Goal: Browse casually

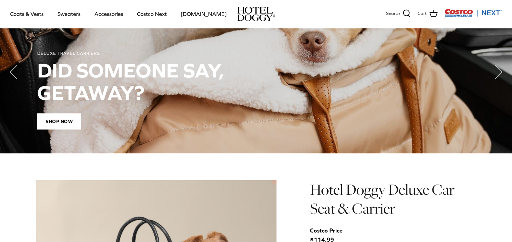
scroll to position [541, 0]
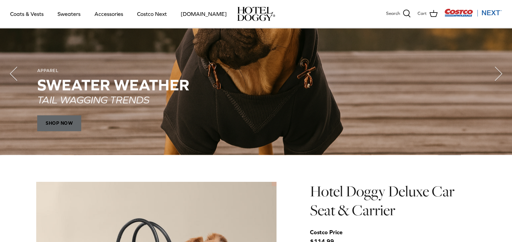
click at [62, 123] on span "SHOP NOW" at bounding box center [59, 123] width 44 height 16
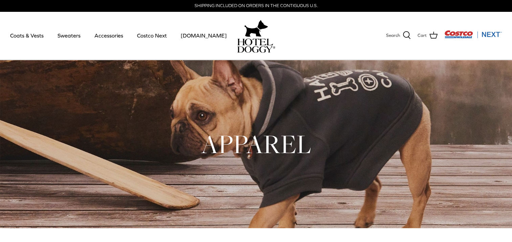
click at [254, 37] on img at bounding box center [256, 28] width 24 height 20
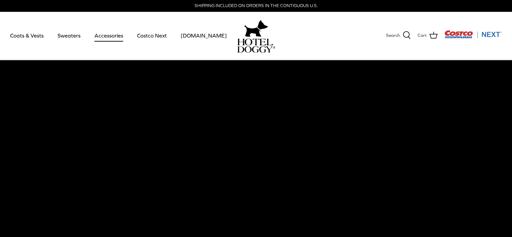
click at [107, 32] on link "Accessories" at bounding box center [108, 35] width 41 height 23
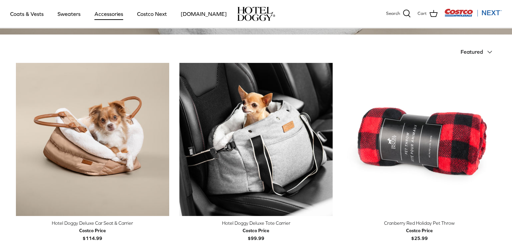
scroll to position [60, 0]
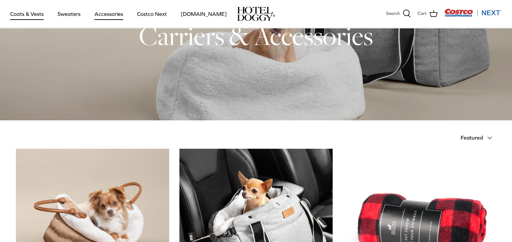
click at [36, 14] on link "Coats & Vests" at bounding box center [27, 13] width 46 height 23
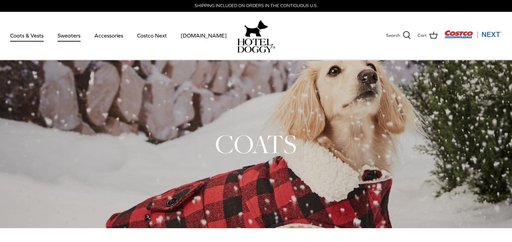
click at [70, 35] on link "Sweaters" at bounding box center [68, 35] width 35 height 23
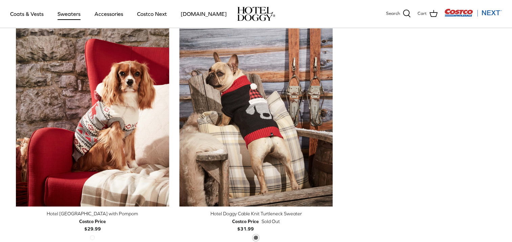
scroll to position [190, 0]
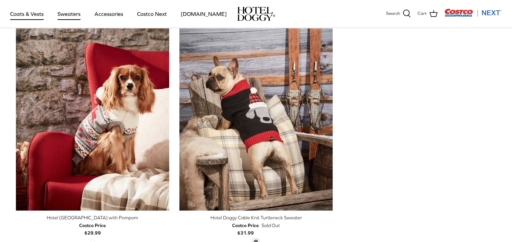
click at [29, 15] on link "Coats & Vests" at bounding box center [27, 13] width 46 height 23
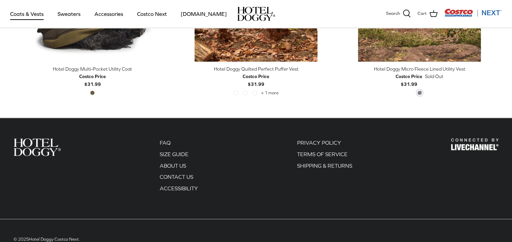
scroll to position [1554, 0]
